Goal: Information Seeking & Learning: Learn about a topic

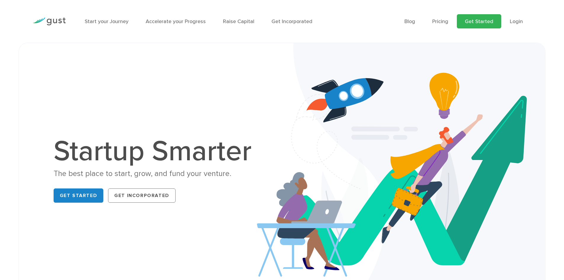
click at [475, 24] on link "Get Started" at bounding box center [479, 21] width 44 height 14
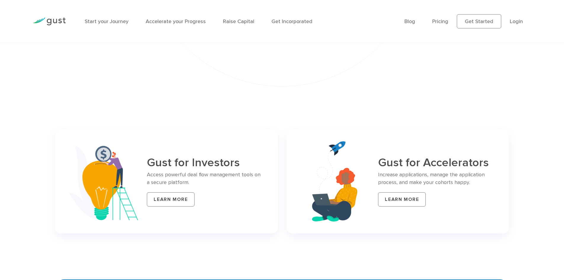
scroll to position [2368, 0]
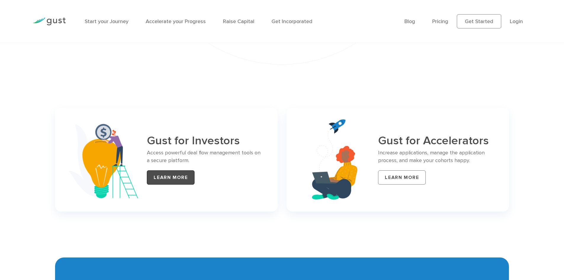
click at [174, 174] on link "LEARN MORE" at bounding box center [171, 177] width 48 height 14
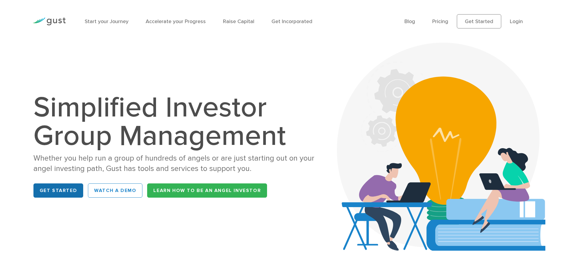
click at [57, 191] on link "Get Started" at bounding box center [58, 190] width 50 height 14
click at [439, 21] on link "Pricing" at bounding box center [440, 21] width 16 height 6
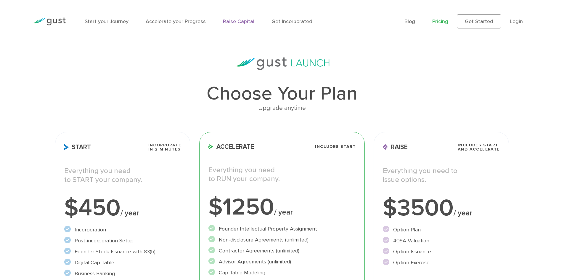
click at [240, 20] on link "Raise Capital" at bounding box center [238, 21] width 31 height 6
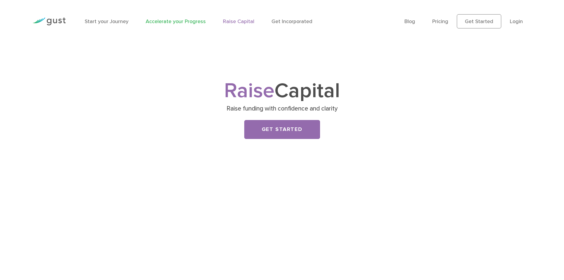
click at [194, 19] on link "Accelerate your Progress" at bounding box center [176, 21] width 60 height 6
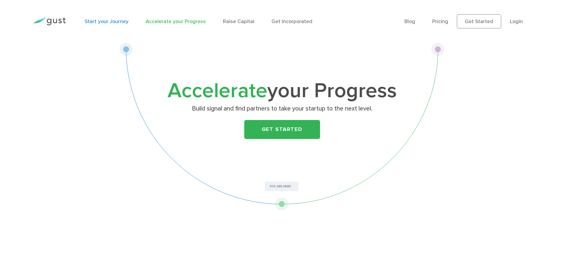
click at [117, 21] on link "Start your Journey" at bounding box center [107, 21] width 44 height 6
